Goal: Task Accomplishment & Management: Complete application form

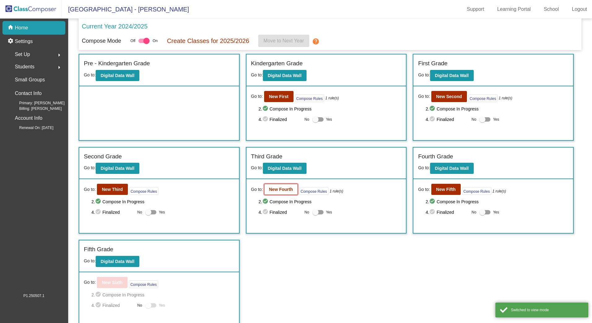
click at [279, 186] on button "New Fourth" at bounding box center [281, 189] width 34 height 11
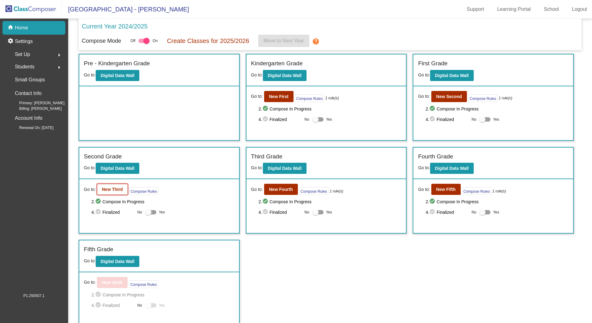
click at [123, 187] on button "New Third" at bounding box center [112, 189] width 31 height 11
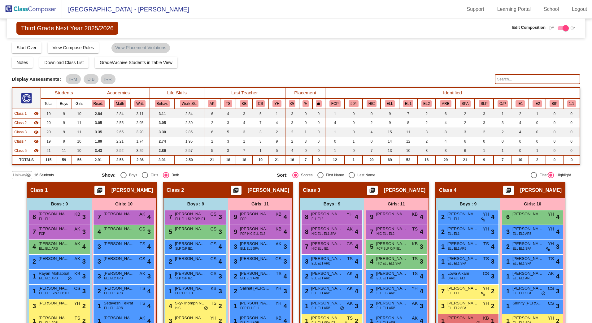
scroll to position [93, 0]
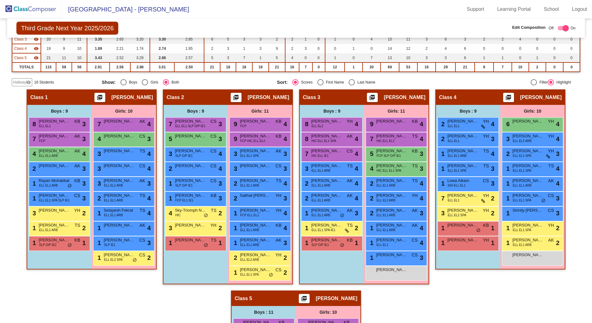
click at [22, 80] on span "Hallway" at bounding box center [19, 83] width 13 height 6
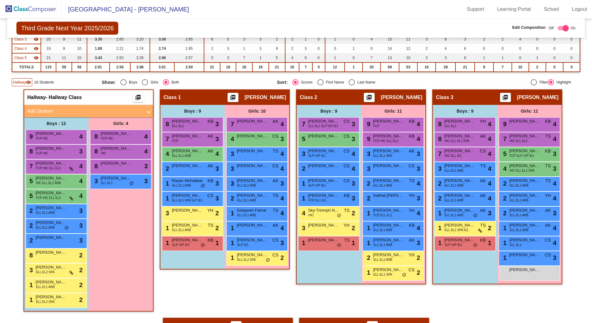
click at [44, 105] on mat-expansion-panel-header "Add Student" at bounding box center [88, 111] width 129 height 12
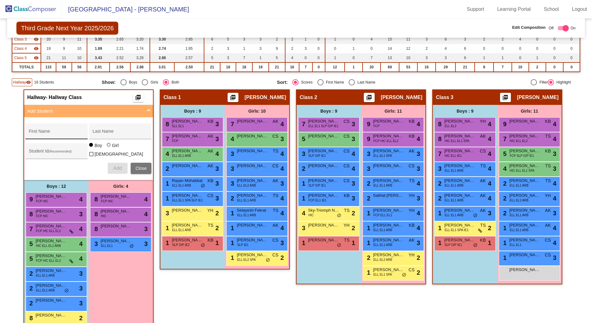
click at [32, 133] on input "First Name" at bounding box center [57, 133] width 56 height 5
type input "[PERSON_NAME]"
click at [47, 149] on div "Student Id (Recommended)" at bounding box center [57, 153] width 56 height 13
type input "402549"
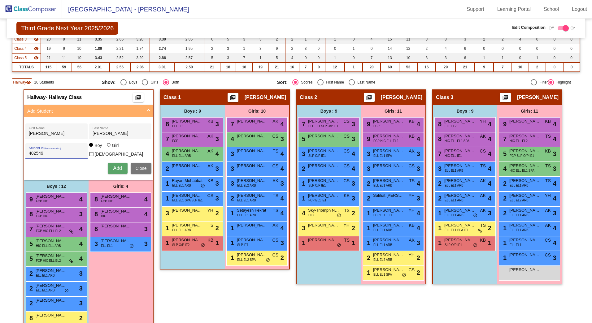
click at [114, 167] on span "Add" at bounding box center [117, 168] width 9 height 5
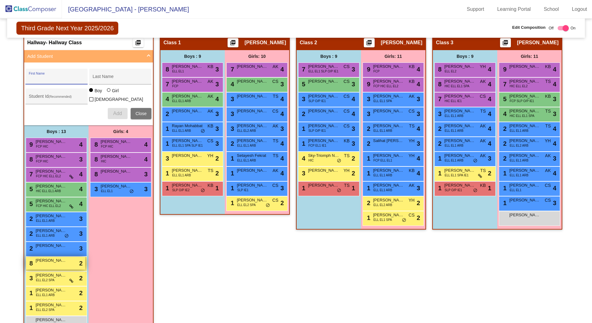
scroll to position [186, 0]
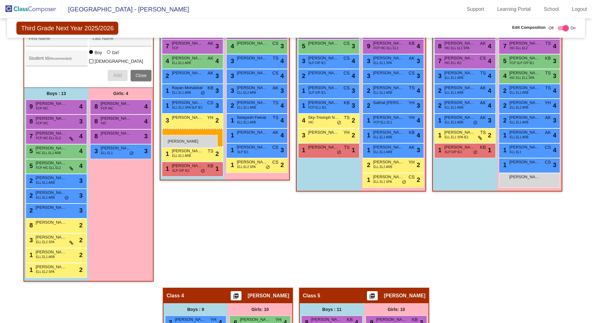
drag, startPoint x: 53, startPoint y: 282, endPoint x: 162, endPoint y: 135, distance: 182.8
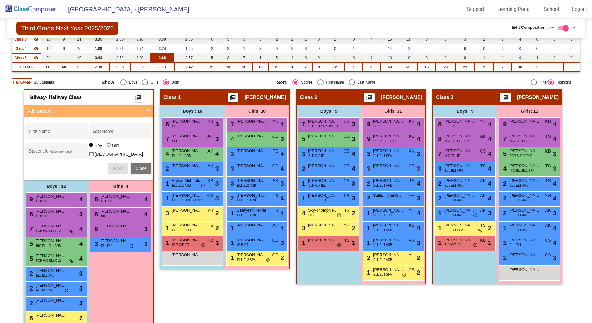
scroll to position [0, 0]
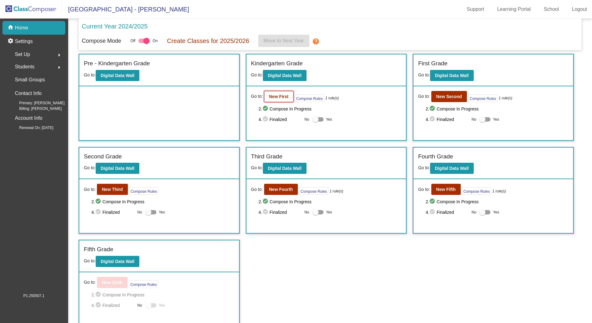
click at [283, 96] on b "New First" at bounding box center [279, 96] width 20 height 5
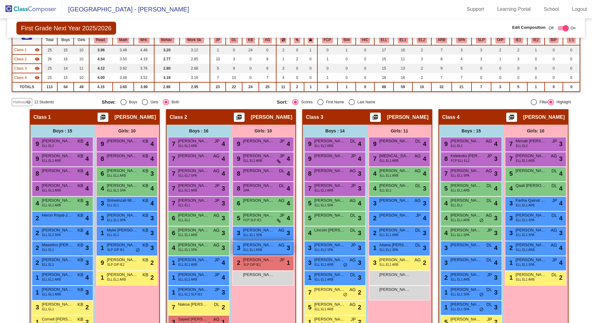
scroll to position [63, 0]
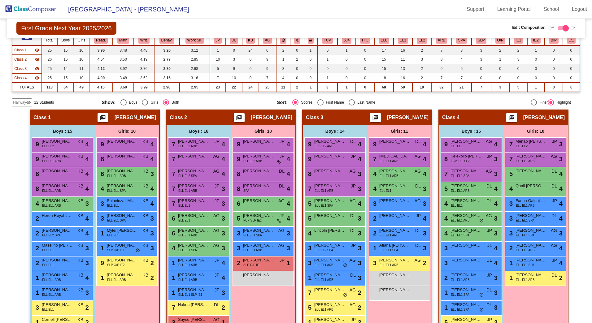
click at [28, 102] on mat-icon "visibility_off" at bounding box center [28, 102] width 5 height 5
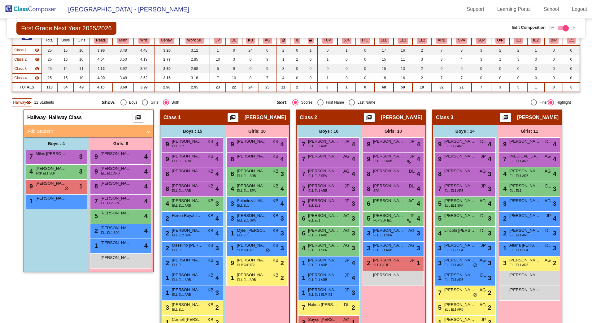
click at [37, 130] on mat-panel-title "Add Student" at bounding box center [84, 131] width 115 height 7
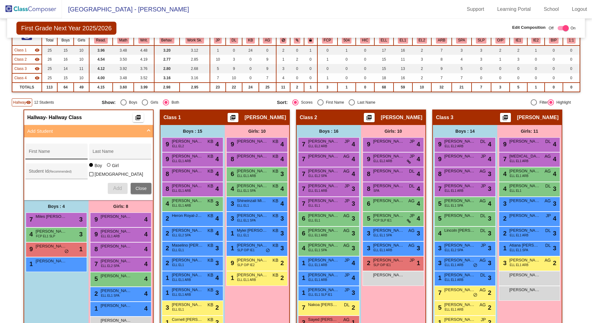
click at [32, 155] on input "First Name" at bounding box center [57, 153] width 56 height 5
type input "[PERSON_NAME]"
type input "420634"
click at [118, 186] on span "Add" at bounding box center [117, 188] width 9 height 5
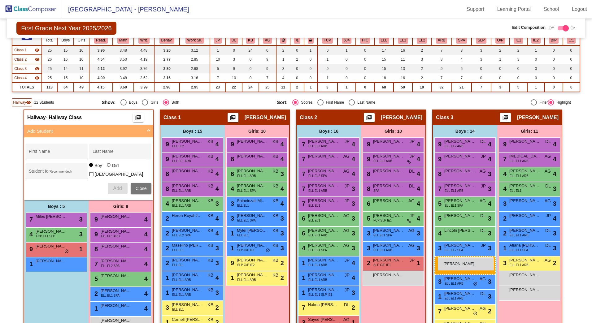
drag, startPoint x: 54, startPoint y: 281, endPoint x: 438, endPoint y: 258, distance: 385.1
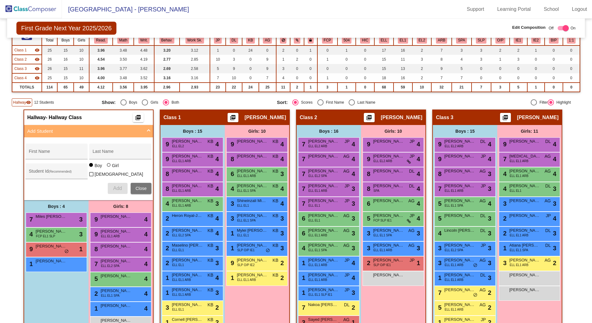
click at [17, 103] on span "Hallway" at bounding box center [19, 103] width 13 height 6
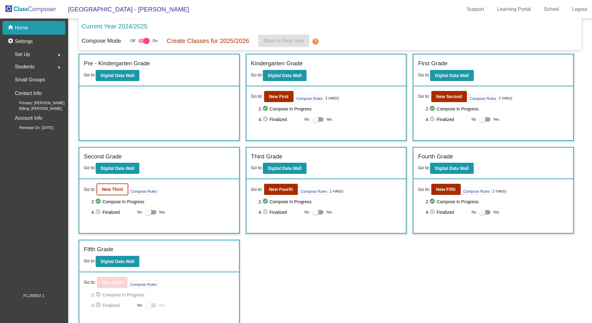
click at [113, 190] on b "New Third" at bounding box center [112, 189] width 21 height 5
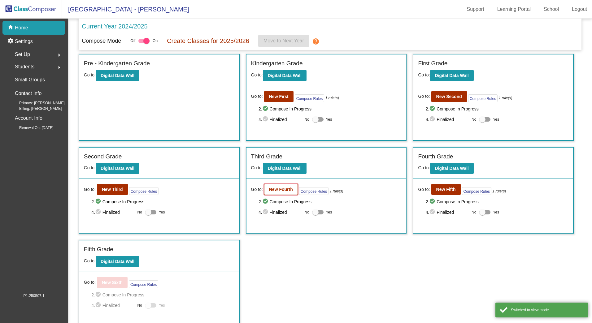
click at [293, 190] on button "New Fourth" at bounding box center [281, 189] width 34 height 11
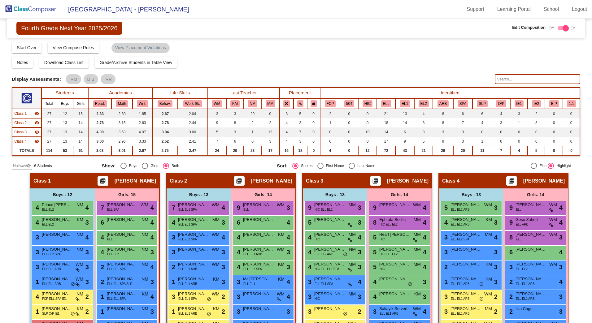
click at [15, 164] on span "Hallway" at bounding box center [19, 166] width 13 height 6
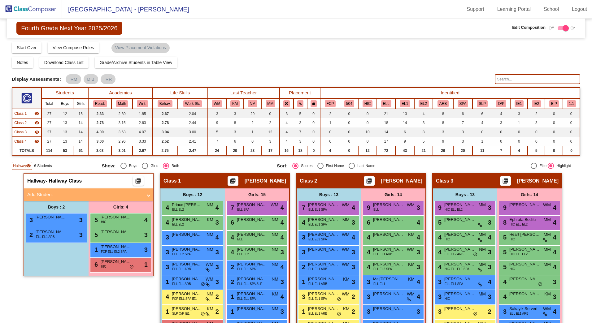
click at [42, 191] on mat-panel-title "Add Student" at bounding box center [84, 194] width 115 height 7
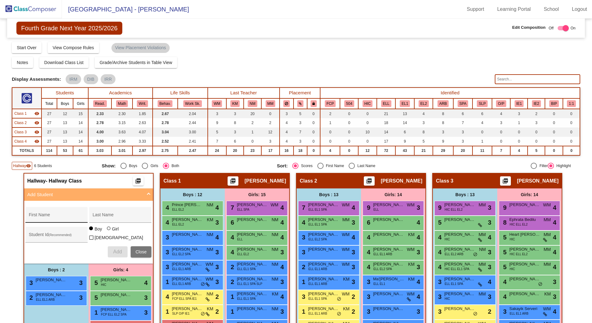
click at [35, 210] on div "First Name" at bounding box center [56, 215] width 62 height 16
type input "[PERSON_NAME]"
click at [35, 231] on div "Student Id (Recommended)" at bounding box center [57, 236] width 56 height 13
type input "420984"
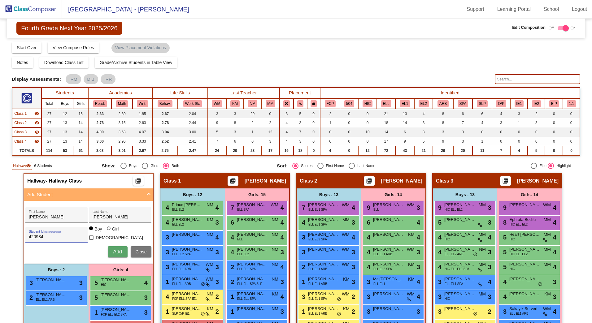
click at [119, 250] on span "Add" at bounding box center [117, 251] width 9 height 5
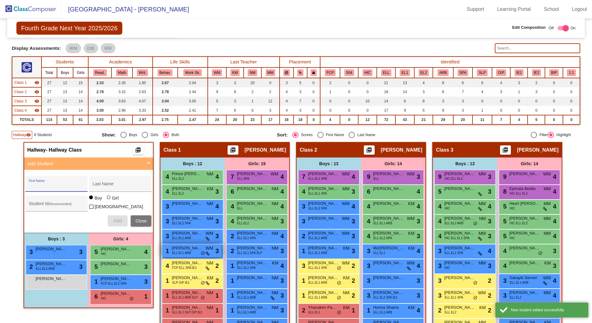
scroll to position [62, 0]
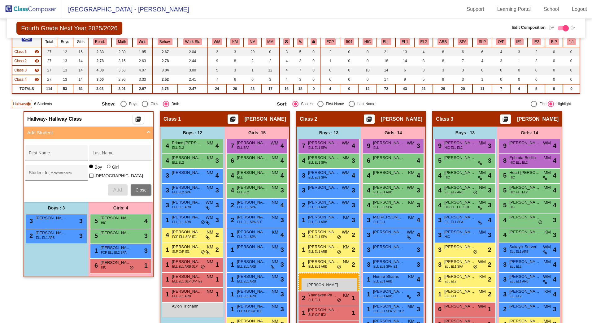
drag, startPoint x: 46, startPoint y: 248, endPoint x: 302, endPoint y: 279, distance: 257.4
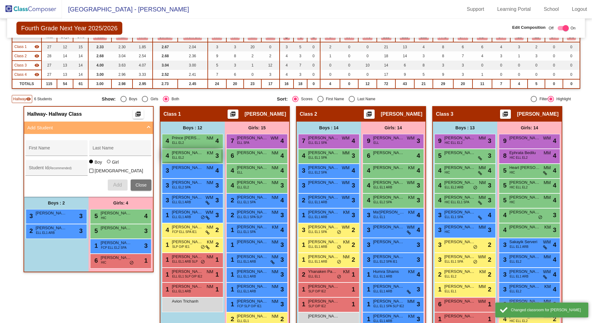
scroll to position [0, 0]
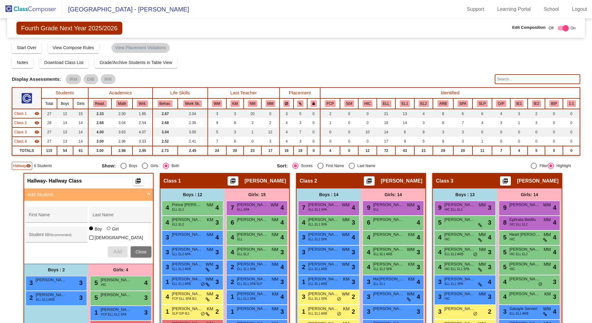
click at [23, 167] on span "Hallway" at bounding box center [19, 166] width 13 height 6
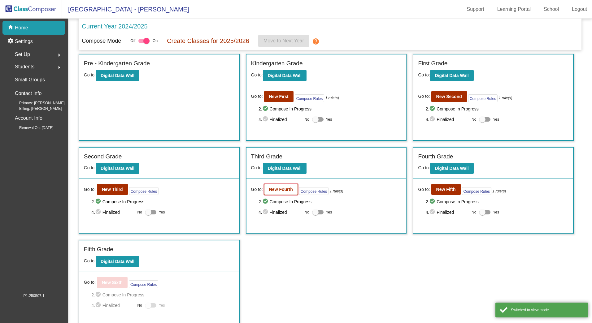
click at [290, 192] on button "New Fourth" at bounding box center [281, 189] width 34 height 11
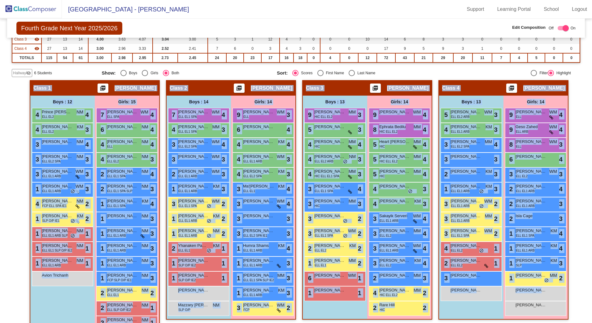
scroll to position [111, 0]
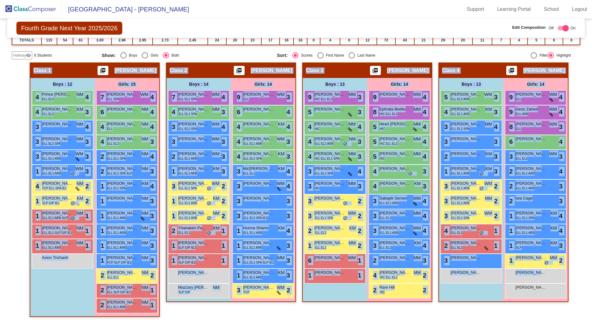
drag, startPoint x: 31, startPoint y: 81, endPoint x: 549, endPoint y: 325, distance: 572.8
click at [549, 323] on html "[GEOGRAPHIC_DATA] - Adriana Support Learning Portal School Logout home Home set…" at bounding box center [296, 161] width 592 height 323
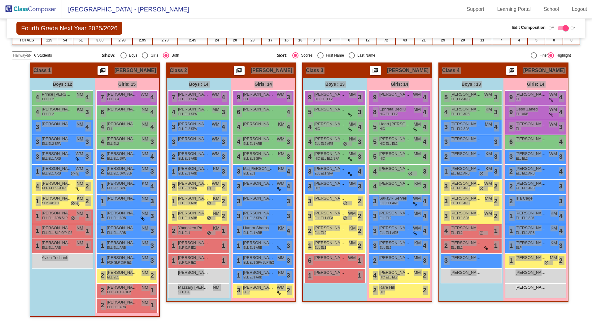
scroll to position [0, 0]
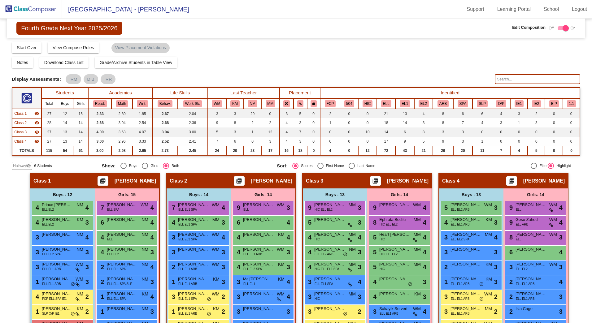
click at [72, 165] on div "Hallway visibility_off 6 Students" at bounding box center [54, 166] width 85 height 8
click at [67, 67] on button "Download Class List" at bounding box center [63, 62] width 49 height 11
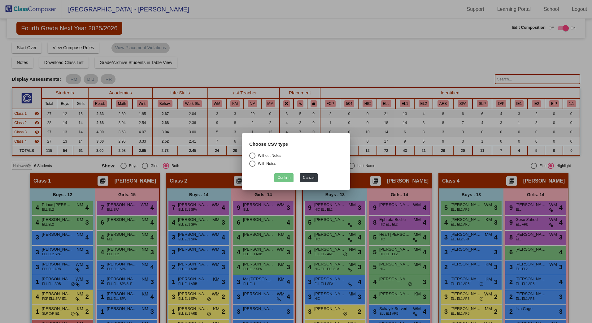
click at [255, 156] on div "Select an option" at bounding box center [252, 156] width 6 height 6
click at [252, 159] on input "Without Notes" at bounding box center [252, 159] width 0 height 0
radio input "true"
click at [287, 176] on button "Confirm" at bounding box center [283, 177] width 19 height 9
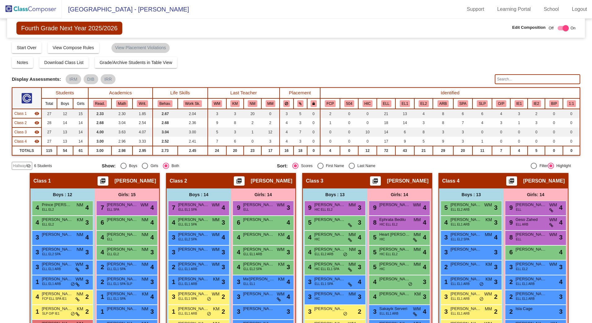
click at [299, 94] on th "Placement" at bounding box center [300, 93] width 41 height 11
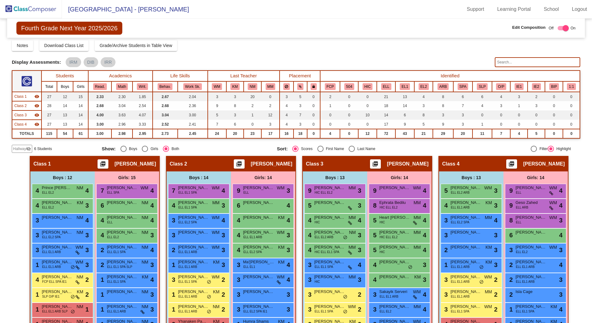
scroll to position [93, 0]
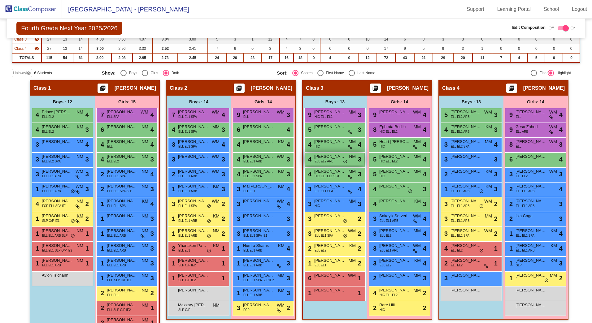
click at [323, 158] on span "[PERSON_NAME]" at bounding box center [329, 157] width 31 height 6
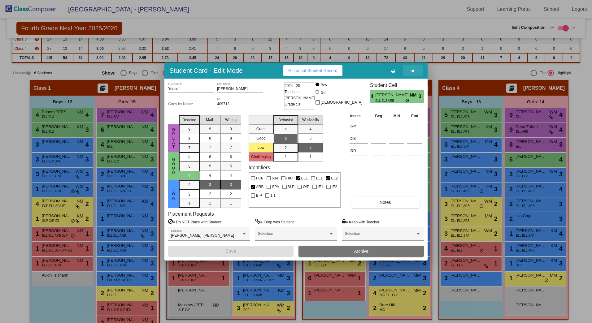
click at [416, 68] on button "button" at bounding box center [413, 70] width 20 height 11
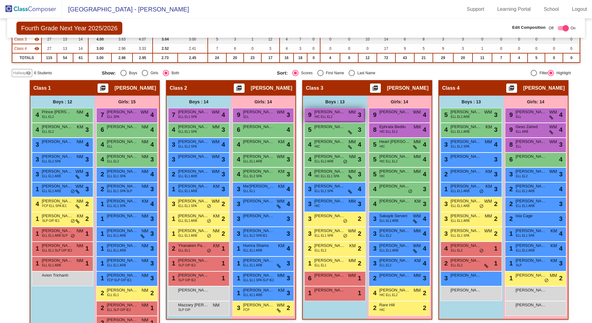
click at [321, 113] on span "[PERSON_NAME]" at bounding box center [329, 112] width 31 height 6
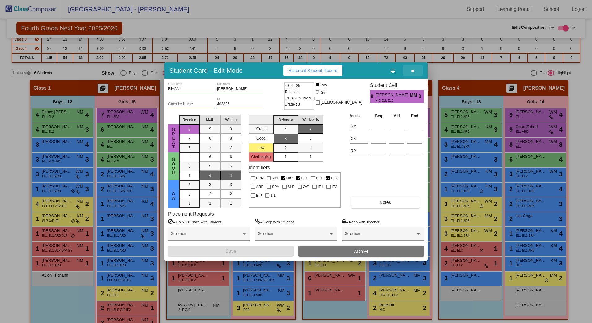
click at [412, 71] on icon "button" at bounding box center [412, 71] width 3 height 4
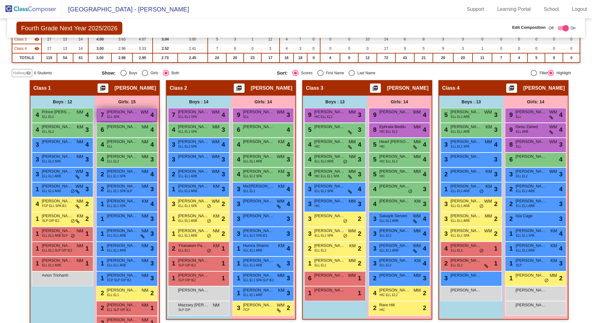
click at [111, 115] on span "ELL SPA" at bounding box center [113, 117] width 12 height 5
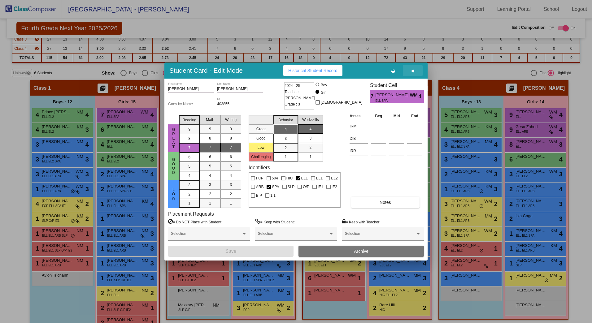
click at [410, 69] on button "button" at bounding box center [413, 70] width 20 height 11
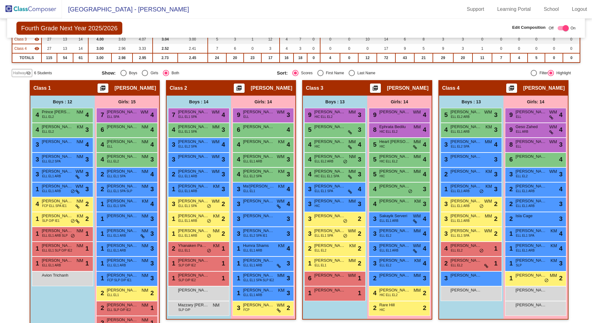
click at [387, 136] on div "8 Ephrata Bedilu HIC ELL EL2 MM lock do_not_disturb_alt 4" at bounding box center [399, 130] width 61 height 15
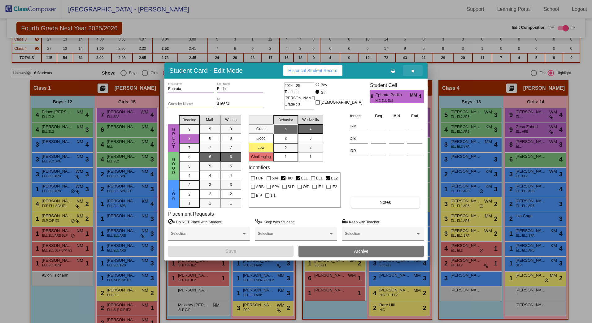
click at [414, 72] on icon "button" at bounding box center [412, 71] width 3 height 4
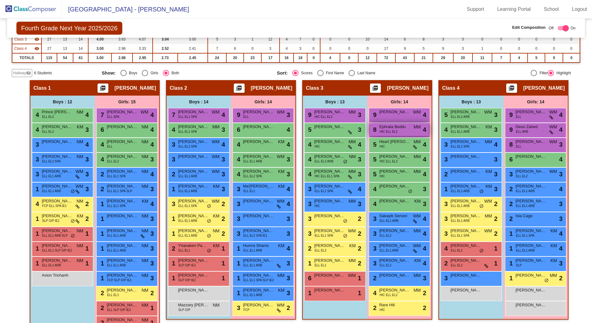
click at [386, 125] on span "Ephrata Bedilu" at bounding box center [394, 127] width 31 height 6
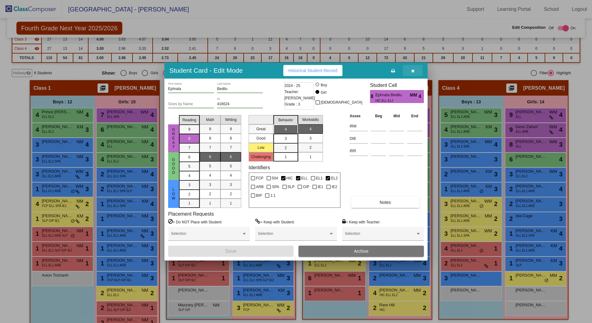
click at [414, 70] on icon "button" at bounding box center [412, 71] width 3 height 4
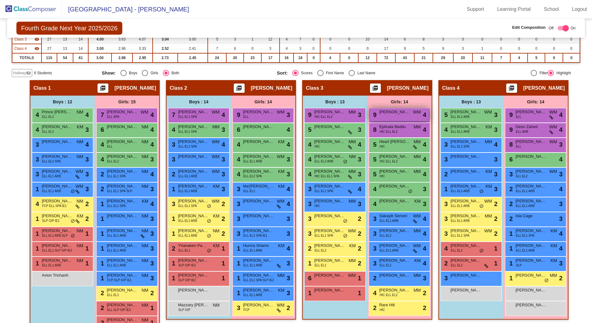
click at [396, 110] on span "[PERSON_NAME]" at bounding box center [394, 112] width 31 height 6
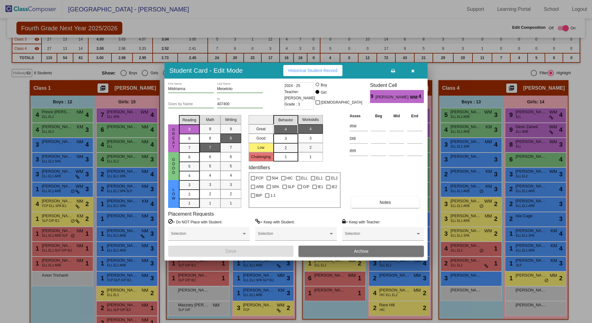
click at [415, 72] on button "button" at bounding box center [413, 70] width 20 height 11
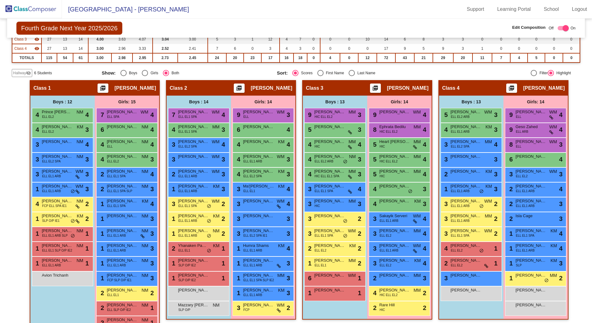
click at [21, 72] on span "Hallway" at bounding box center [19, 73] width 13 height 6
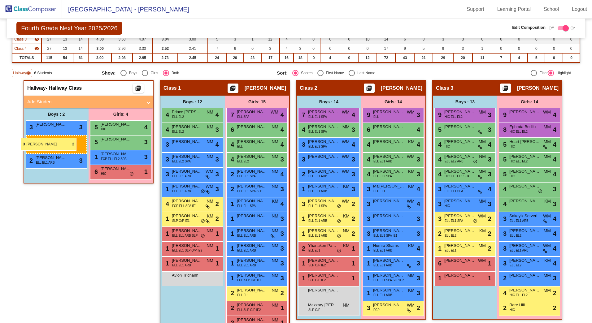
drag, startPoint x: 460, startPoint y: 220, endPoint x: 21, endPoint y: 138, distance: 446.5
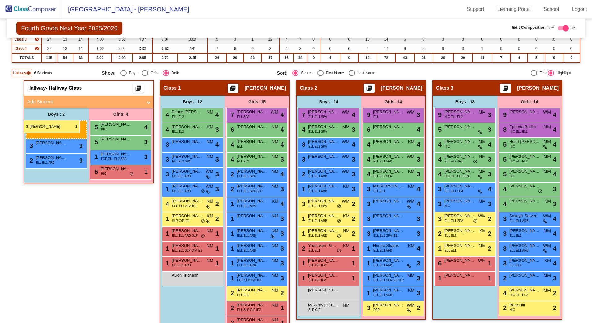
drag, startPoint x: 450, startPoint y: 218, endPoint x: 24, endPoint y: 120, distance: 437.7
drag, startPoint x: 457, startPoint y: 220, endPoint x: 25, endPoint y: 124, distance: 441.7
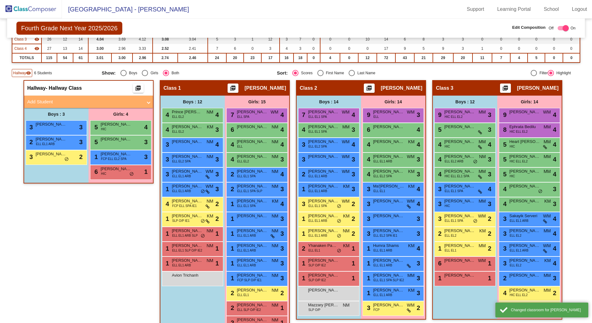
click at [23, 73] on span "Hallway" at bounding box center [19, 73] width 13 height 6
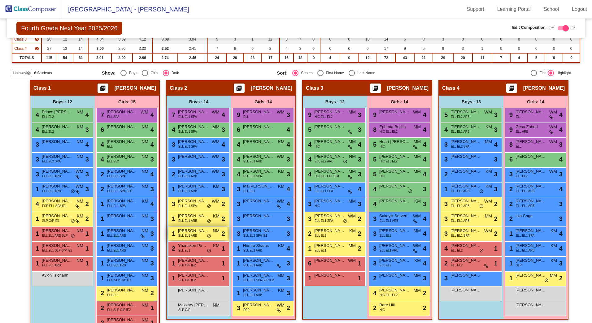
click at [188, 231] on span "[PERSON_NAME]" at bounding box center [193, 231] width 31 height 6
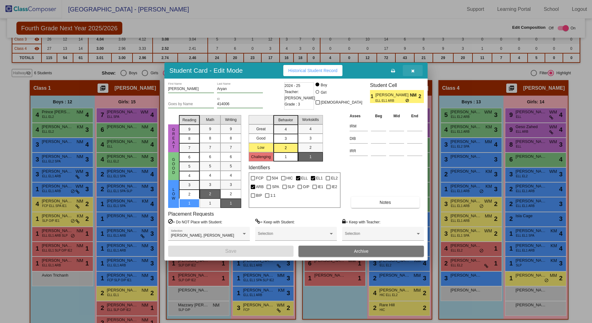
click at [417, 72] on button "button" at bounding box center [413, 70] width 20 height 11
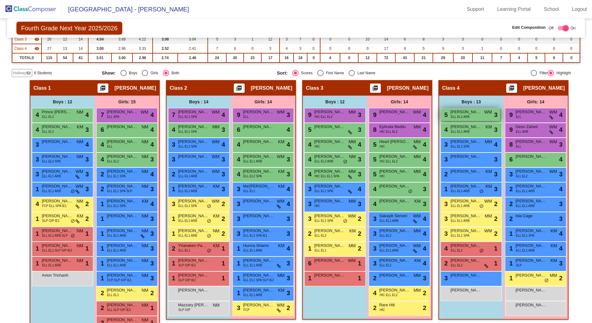
click at [468, 116] on div "5 [PERSON_NAME] [PERSON_NAME] ELL EL2 ARB WM lock do_not_disturb_alt 3" at bounding box center [470, 114] width 59 height 13
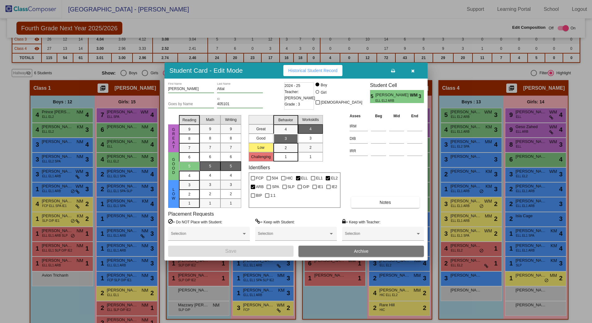
click at [413, 70] on icon "button" at bounding box center [412, 71] width 3 height 4
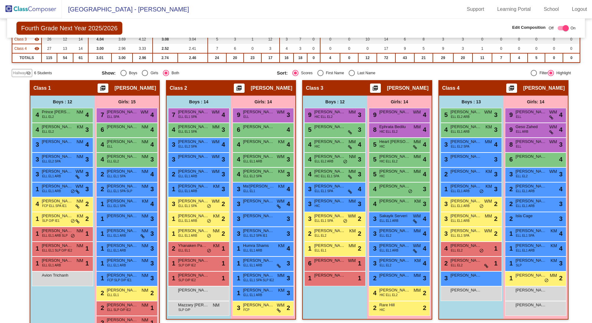
click at [23, 75] on span "Hallway" at bounding box center [19, 73] width 13 height 6
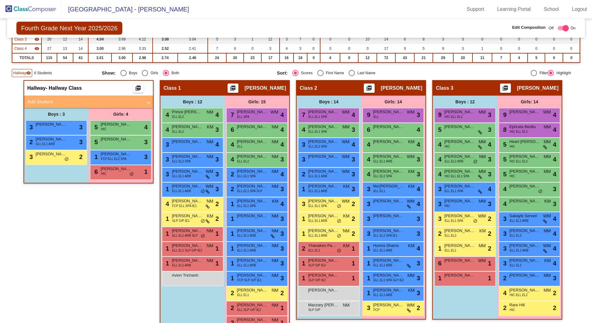
click at [21, 73] on span "Hallway" at bounding box center [19, 73] width 13 height 6
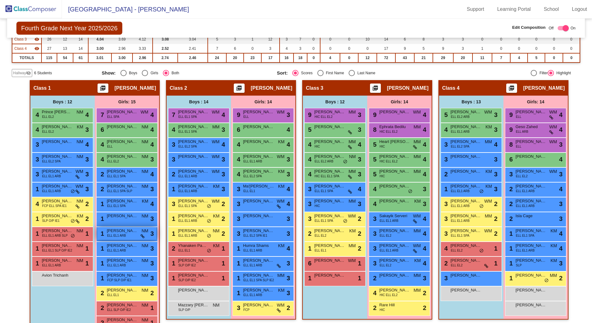
click at [120, 229] on span "[PERSON_NAME]" at bounding box center [122, 231] width 31 height 6
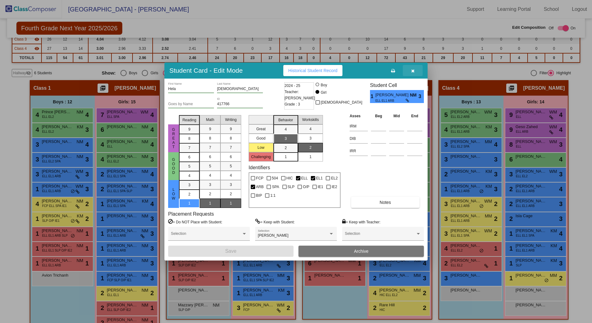
click at [416, 73] on button "button" at bounding box center [413, 70] width 20 height 11
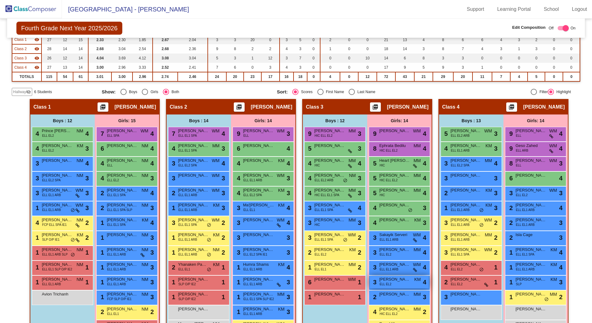
scroll to position [80, 0]
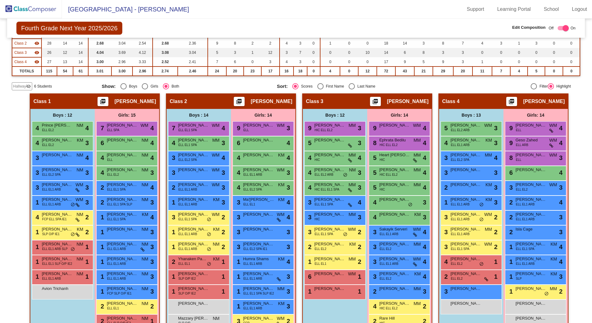
click at [22, 86] on span "Hallway" at bounding box center [19, 87] width 13 height 6
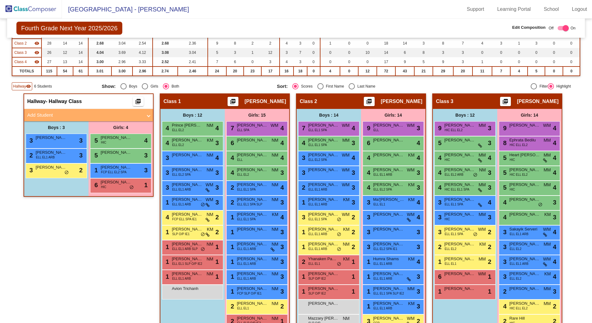
click at [17, 86] on span "Hallway" at bounding box center [19, 87] width 13 height 6
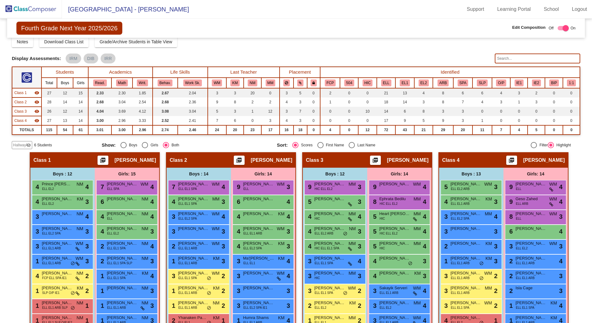
scroll to position [18, 0]
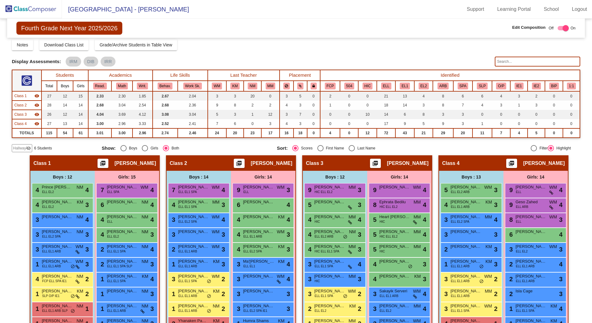
click at [20, 145] on div "Hallway visibility_off" at bounding box center [22, 148] width 20 height 8
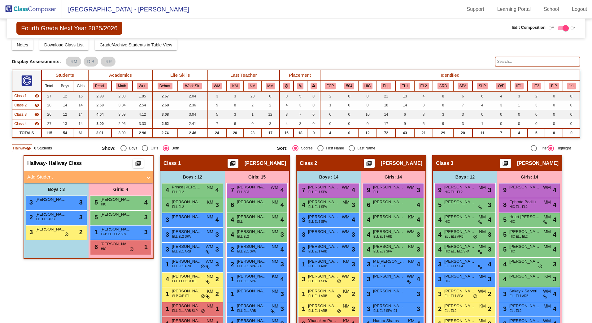
click at [18, 148] on span "Hallway" at bounding box center [19, 149] width 13 height 6
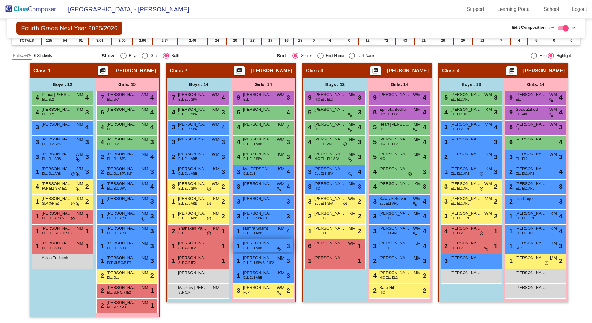
scroll to position [111, 0]
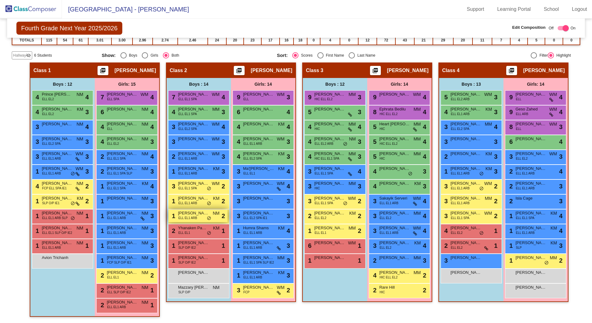
click at [191, 213] on span "[PERSON_NAME]" at bounding box center [193, 213] width 31 height 6
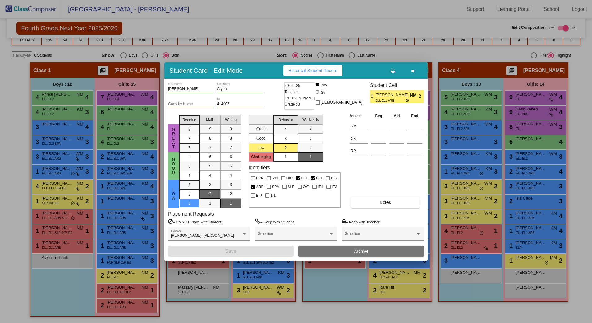
drag, startPoint x: 411, startPoint y: 71, endPoint x: 414, endPoint y: 70, distance: 3.3
click at [414, 70] on button "button" at bounding box center [413, 70] width 20 height 11
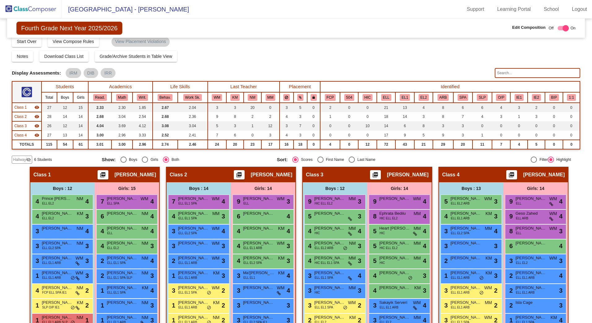
scroll to position [0, 0]
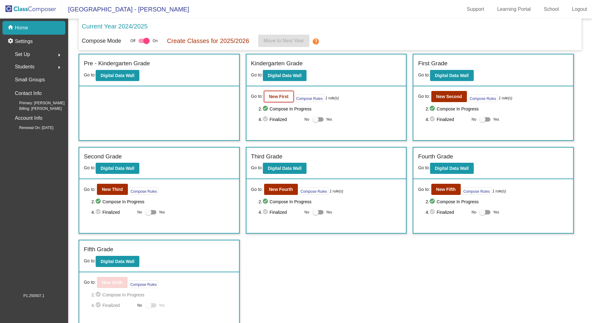
click at [275, 100] on button "New First" at bounding box center [278, 96] width 29 height 11
